Goal: Task Accomplishment & Management: Use online tool/utility

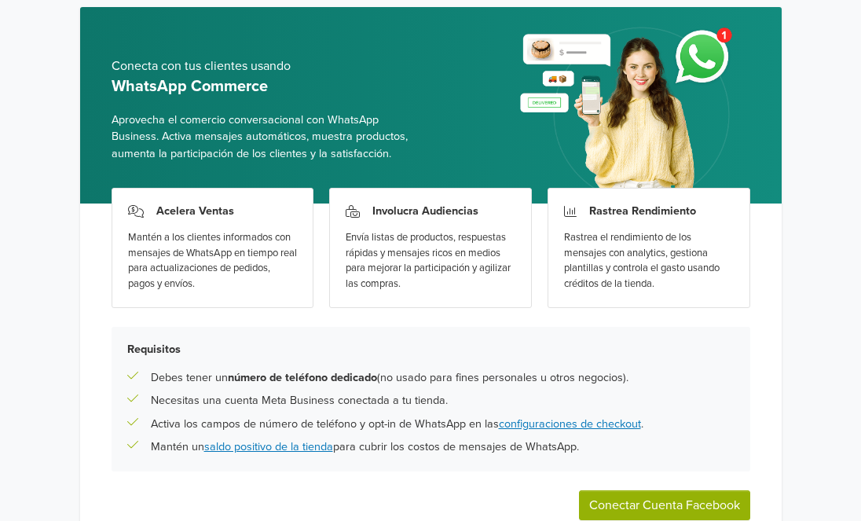
scroll to position [147, 0]
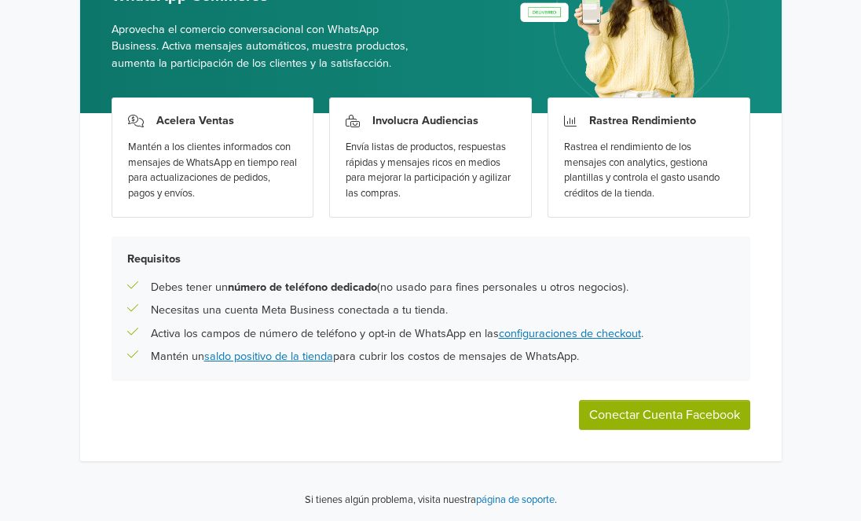
click at [631, 423] on button "Conectar Cuenta Facebook" at bounding box center [664, 415] width 171 height 30
click at [687, 407] on button "Conectar Cuenta Facebook" at bounding box center [664, 415] width 171 height 30
